Goal: Task Accomplishment & Management: Manage account settings

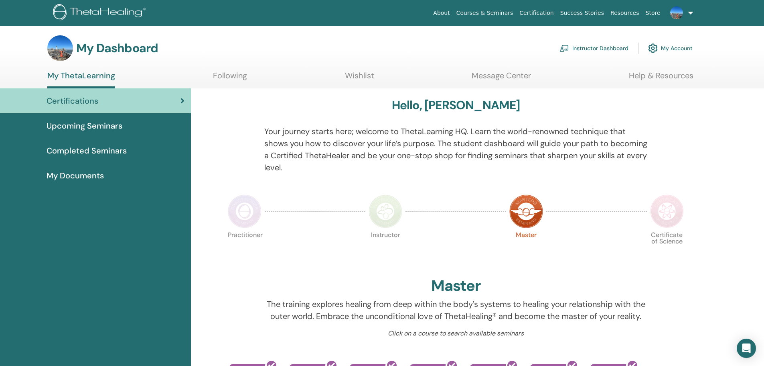
click at [598, 47] on link "Instructor Dashboard" at bounding box center [594, 48] width 69 height 18
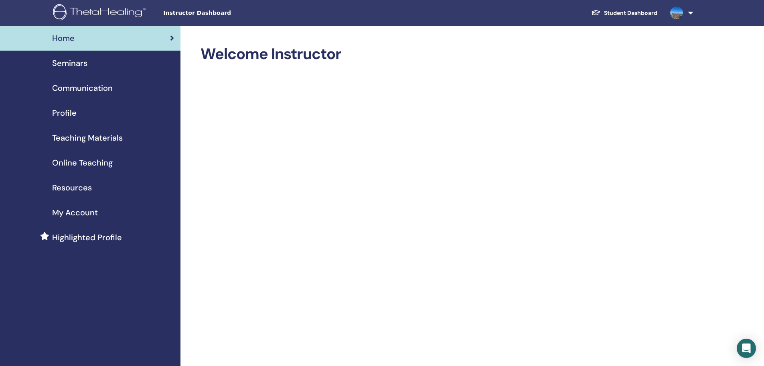
click at [84, 61] on span "Seminars" at bounding box center [69, 63] width 35 height 12
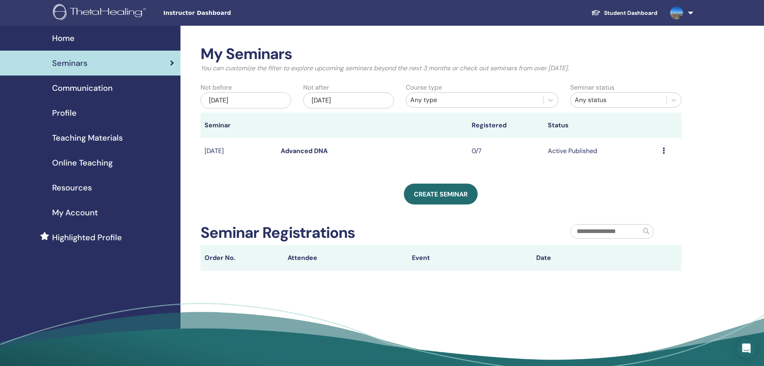
click at [664, 148] on icon at bounding box center [664, 150] width 2 height 6
click at [639, 177] on link "Attendees" at bounding box center [641, 179] width 30 height 8
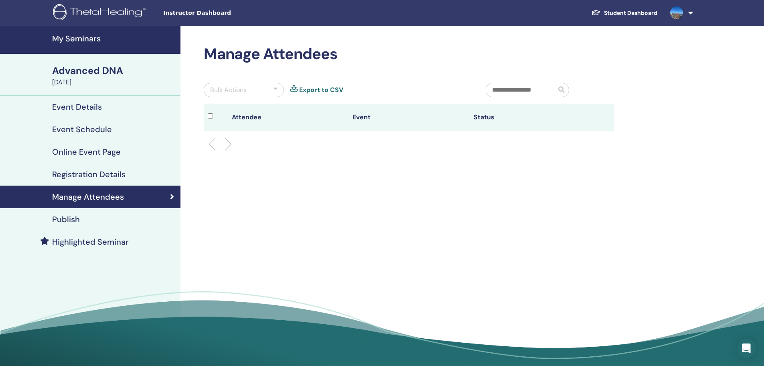
click at [87, 173] on h4 "Registration Details" at bounding box center [88, 174] width 73 height 10
